Goal: Information Seeking & Learning: Learn about a topic

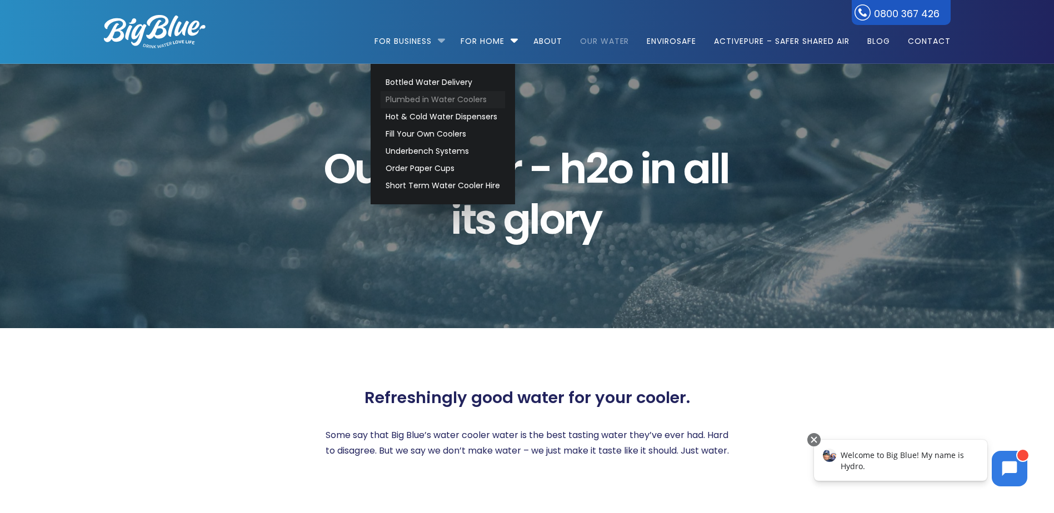
click at [419, 99] on link "Plumbed in Water Coolers" at bounding box center [443, 99] width 124 height 17
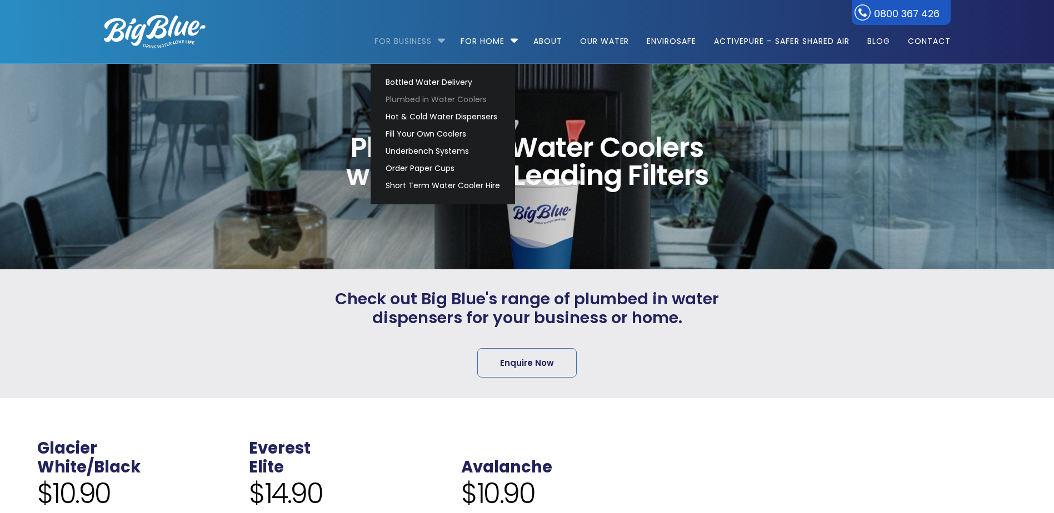
click at [398, 42] on link "For Business" at bounding box center [406, 36] width 65 height 72
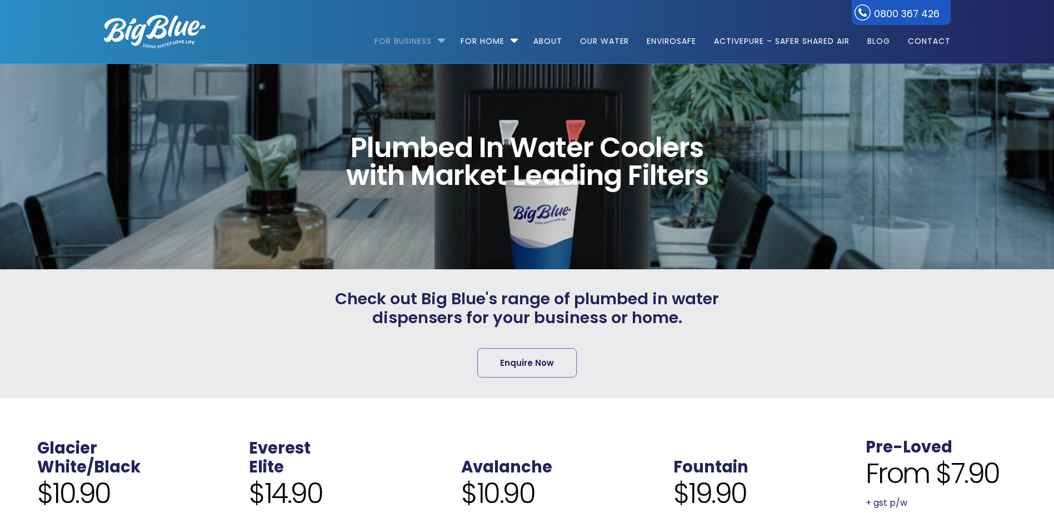
click at [400, 42] on link "For Business" at bounding box center [406, 36] width 65 height 72
click at [419, 41] on link "For Business" at bounding box center [406, 36] width 65 height 72
click at [437, 41] on li "For Business Bottled Water Delivery Plumbed in Water Coolers Hot & Cold Water D…" at bounding box center [412, 35] width 76 height 63
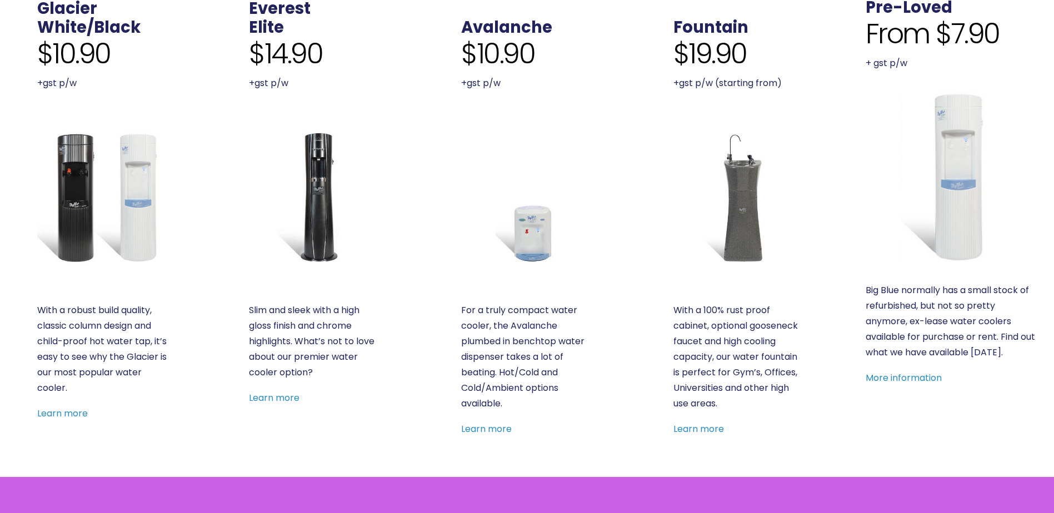
scroll to position [444, 0]
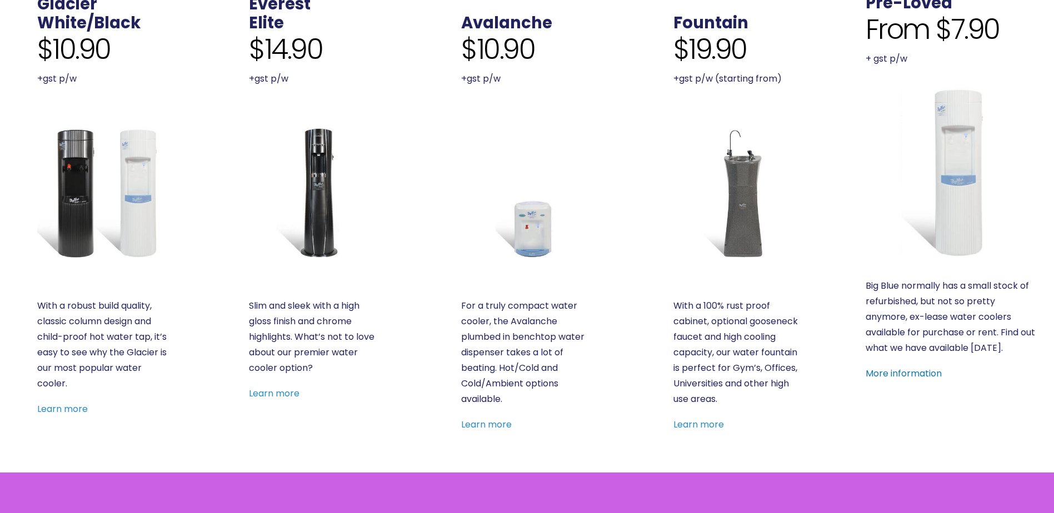
click at [901, 375] on link "More information" at bounding box center [903, 373] width 76 height 13
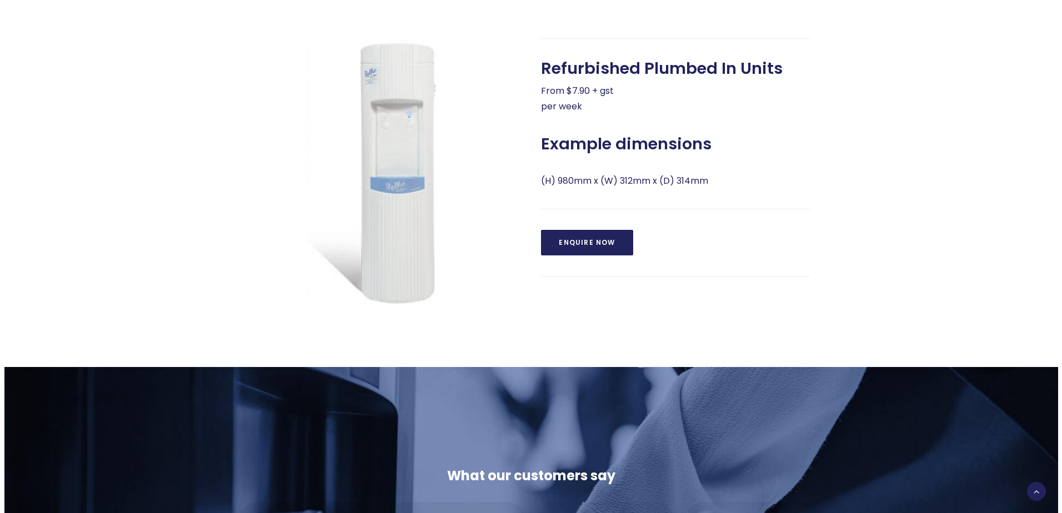
scroll to position [667, 0]
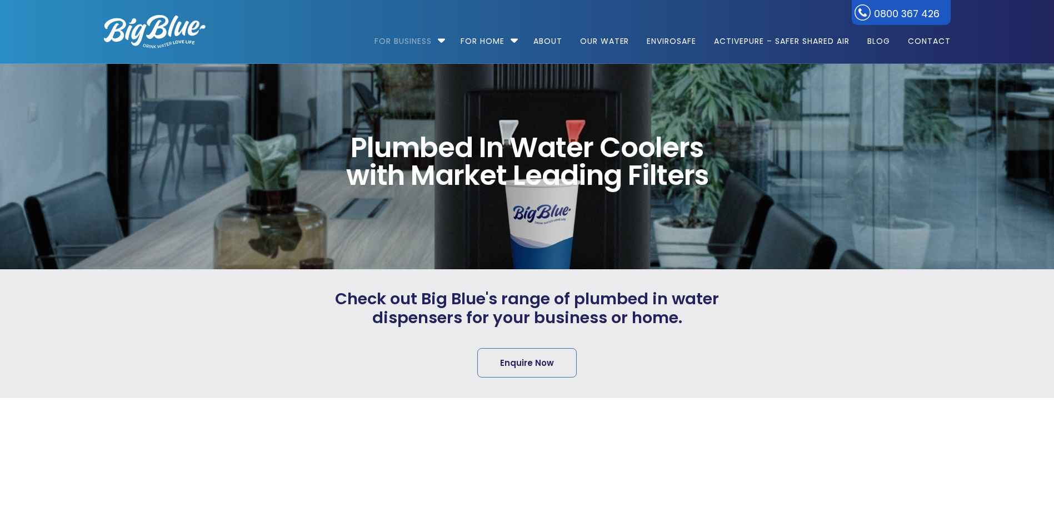
scroll to position [444, 0]
